Goal: Information Seeking & Learning: Find specific fact

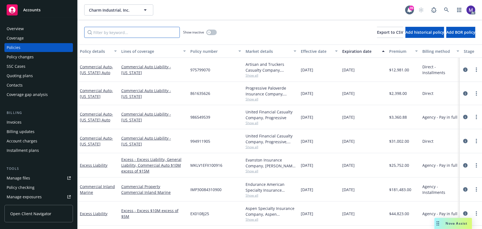
click at [104, 33] on input "Filter by keyword..." at bounding box center [132, 32] width 96 height 11
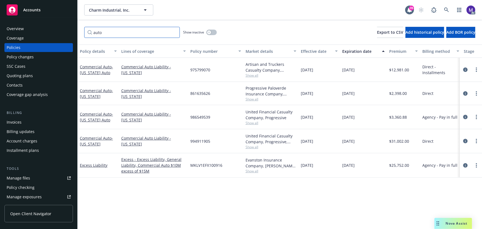
drag, startPoint x: 94, startPoint y: 29, endPoint x: 40, endPoint y: 18, distance: 55.5
click at [42, 19] on div "Accounts Overview Coverage Policies Policy changes SSC Cases Quoting plans Cont…" at bounding box center [241, 114] width 482 height 229
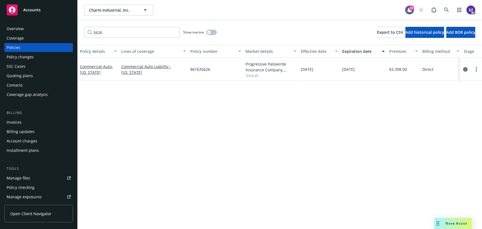
click at [255, 73] on span "Show all" at bounding box center [271, 75] width 51 height 5
click at [214, 33] on button "button" at bounding box center [211, 33] width 10 height 6
drag, startPoint x: 120, startPoint y: 33, endPoint x: 79, endPoint y: 28, distance: 41.1
click at [79, 28] on div "5626 Show inactive Export to CSV Add historical policy Add BOR policy" at bounding box center [280, 32] width 404 height 24
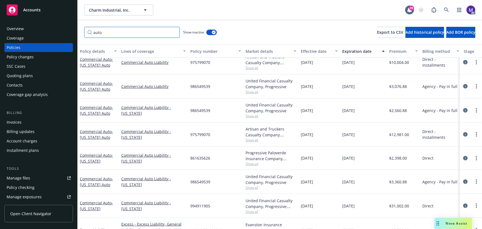
scroll to position [223, 0]
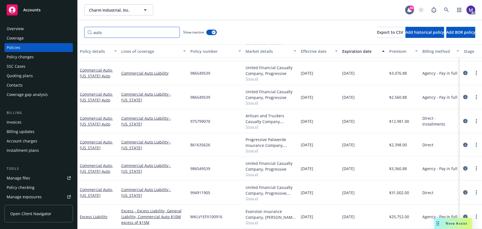
drag, startPoint x: 113, startPoint y: 33, endPoint x: 51, endPoint y: 30, distance: 61.7
click at [52, 30] on div "Accounts Overview Coverage Policies Policy changes SSC Cases Quoting plans Cont…" at bounding box center [241, 114] width 482 height 229
type input "5626"
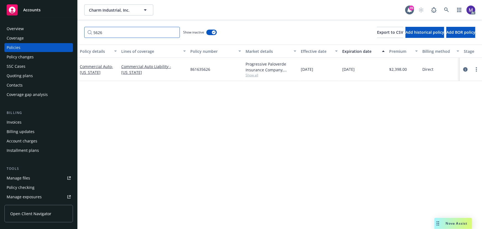
scroll to position [0, 0]
click at [465, 69] on icon "circleInformation" at bounding box center [465, 69] width 4 height 4
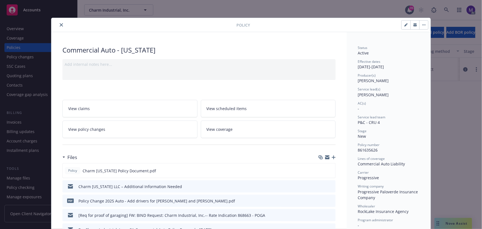
click at [108, 135] on link "View policy changes" at bounding box center [129, 128] width 135 height 17
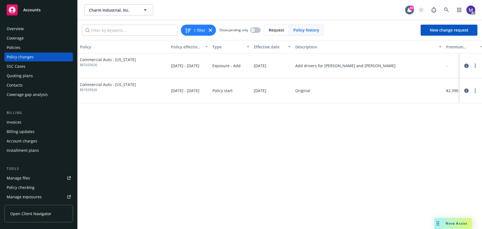
scroll to position [0, 149]
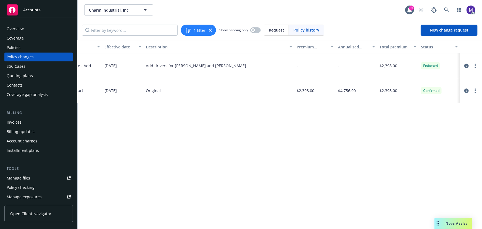
click at [30, 59] on div "Policy changes" at bounding box center [20, 56] width 27 height 9
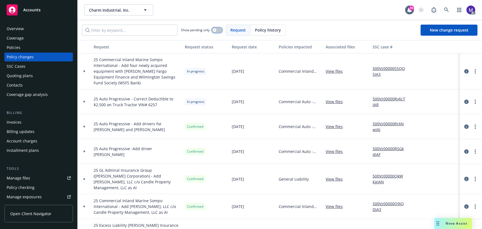
click at [216, 30] on div "button" at bounding box center [215, 30] width 4 height 4
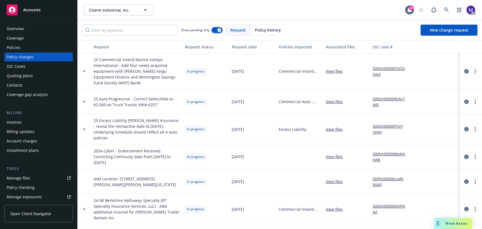
click at [216, 30] on button "button" at bounding box center [217, 30] width 10 height 6
click at [119, 32] on input "Filter by keyword..." at bounding box center [130, 30] width 96 height 11
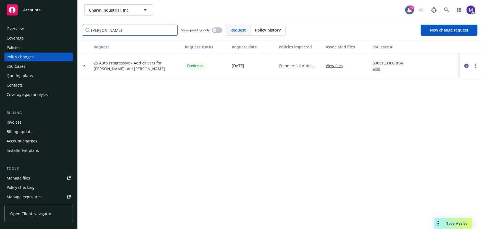
type input "[PERSON_NAME]"
click at [382, 61] on link "500Vz00000Rr6NwIAJ" at bounding box center [391, 66] width 37 height 12
click at [90, 70] on div at bounding box center [85, 65] width 14 height 25
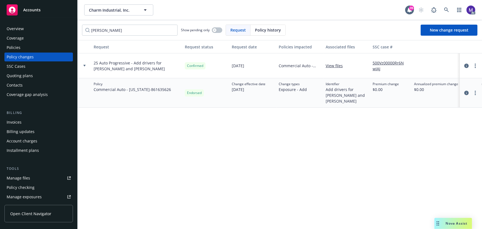
drag, startPoint x: 27, startPoint y: 49, endPoint x: 1, endPoint y: 41, distance: 26.8
click at [27, 49] on div "Policies" at bounding box center [39, 47] width 64 height 9
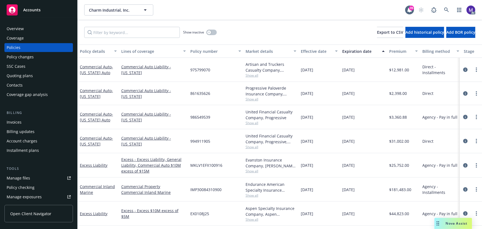
scroll to position [0, 132]
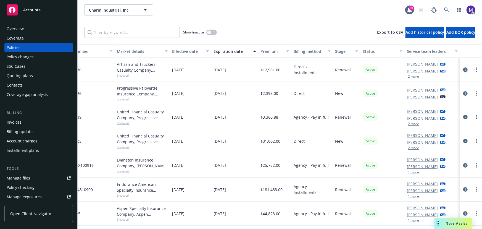
click at [463, 69] on icon "circleInformation" at bounding box center [465, 69] width 4 height 4
